Goal: Check status

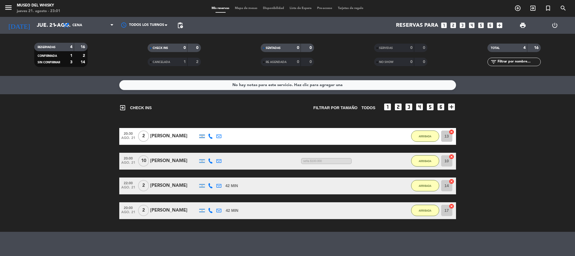
click at [75, 169] on bookings-row "20:30 [DATE] 2 [PERSON_NAME] 42 MIN / 53 MIN sms ARRIBADA 13 cancel 20:00 [DATE…" at bounding box center [287, 173] width 575 height 91
click at [34, 24] on input "jue. 21 ago." at bounding box center [68, 25] width 68 height 12
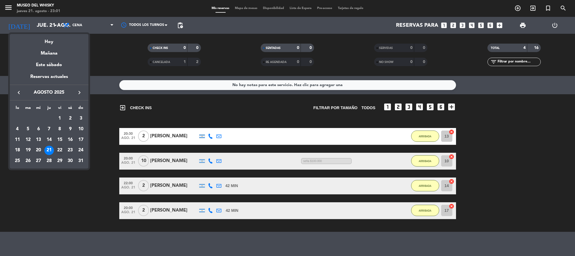
click at [58, 148] on div "22" at bounding box center [60, 150] width 10 height 10
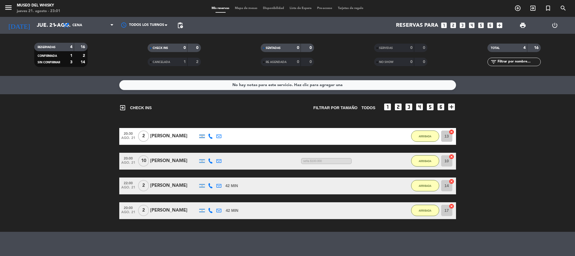
type input "vie. 22 ago."
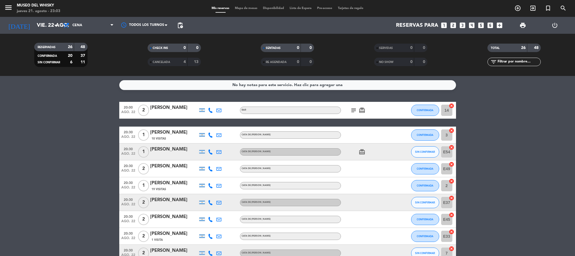
click at [353, 108] on icon "subject" at bounding box center [354, 110] width 7 height 7
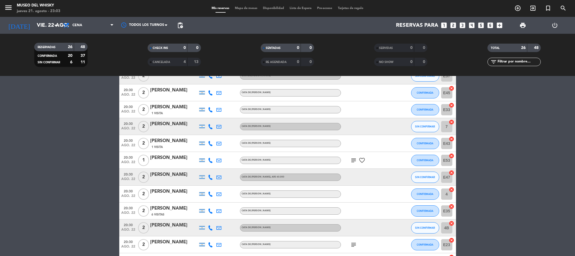
scroll to position [169, 0]
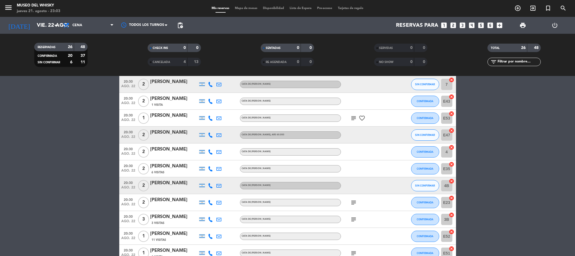
click at [353, 117] on icon "subject" at bounding box center [354, 118] width 7 height 7
click at [353, 203] on icon "subject" at bounding box center [354, 202] width 7 height 7
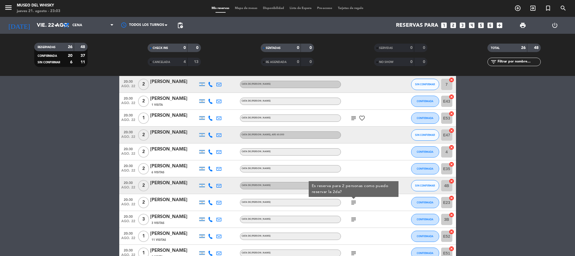
click at [353, 219] on icon "subject" at bounding box center [354, 219] width 7 height 7
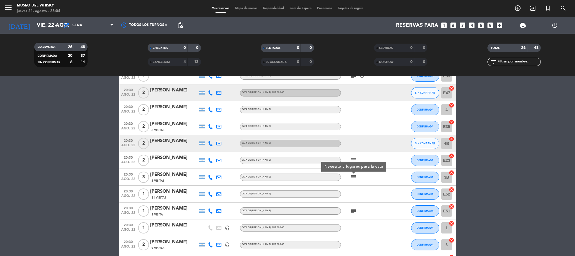
scroll to position [253, 0]
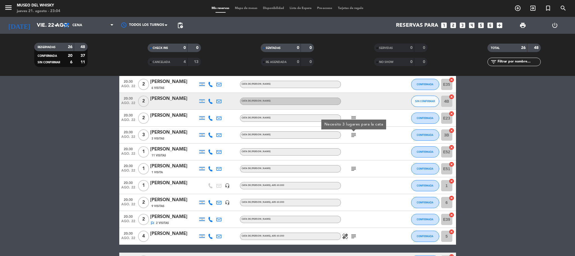
click at [352, 169] on icon "subject" at bounding box center [354, 168] width 7 height 7
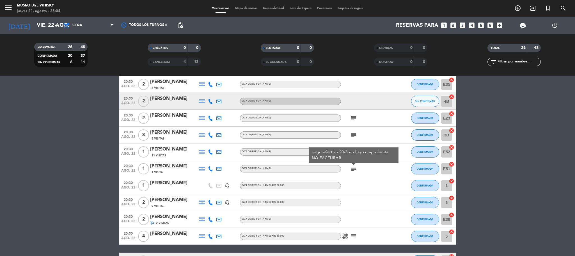
scroll to position [344, 0]
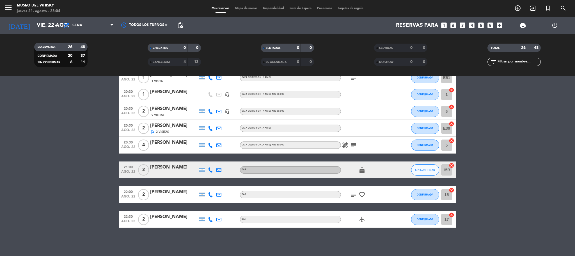
click at [354, 142] on icon "subject" at bounding box center [354, 145] width 7 height 7
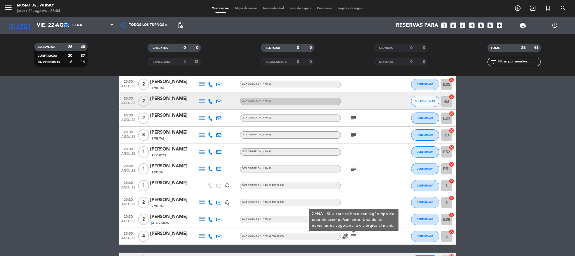
scroll to position [0, 0]
